Goal: Transaction & Acquisition: Purchase product/service

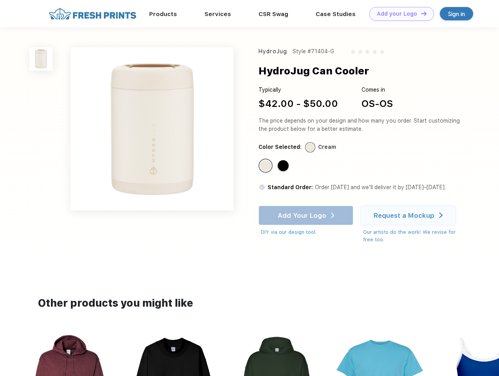
click at [399, 14] on link "Add your Logo Design Tool" at bounding box center [401, 14] width 65 height 14
click at [0, 0] on div "Design Tool" at bounding box center [0, 0] width 0 height 0
click at [420, 13] on link "Add your Logo Design Tool" at bounding box center [401, 14] width 65 height 14
click at [41, 59] on img at bounding box center [40, 58] width 23 height 23
click at [266, 166] on div "Standard Color" at bounding box center [265, 165] width 11 height 11
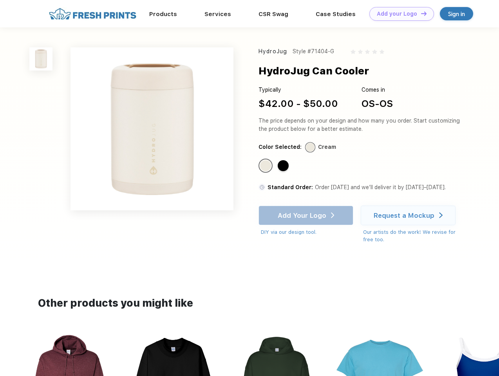
click at [284, 166] on div "Standard Color" at bounding box center [283, 165] width 11 height 11
click at [307, 215] on div "Add Your Logo DIY via our design tool. Ah shoot! This product isn't up in our d…" at bounding box center [305, 221] width 95 height 31
click at [409, 215] on div "Request a Mockup" at bounding box center [404, 215] width 61 height 8
